Goal: Download file/media

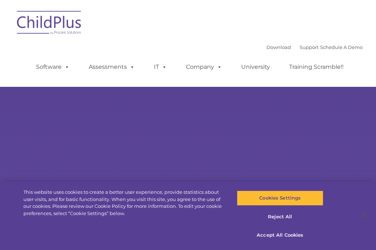
select select "MEDIUM"
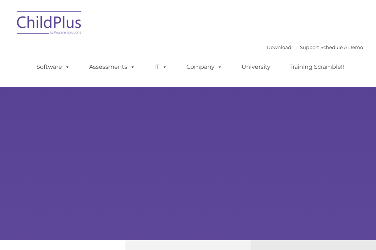
type input ""
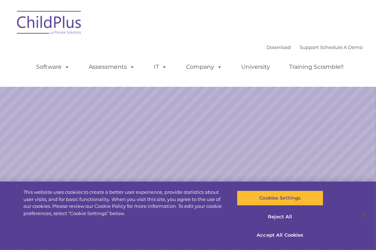
select select "MEDIUM"
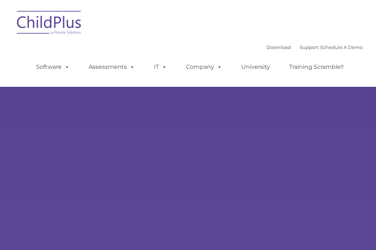
select select "MEDIUM"
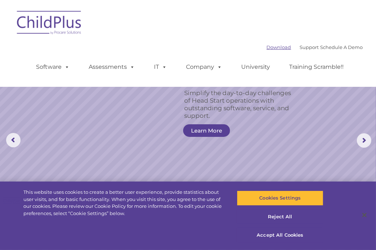
click at [267, 45] on link "Download" at bounding box center [279, 47] width 25 height 6
